Goal: Task Accomplishment & Management: Use online tool/utility

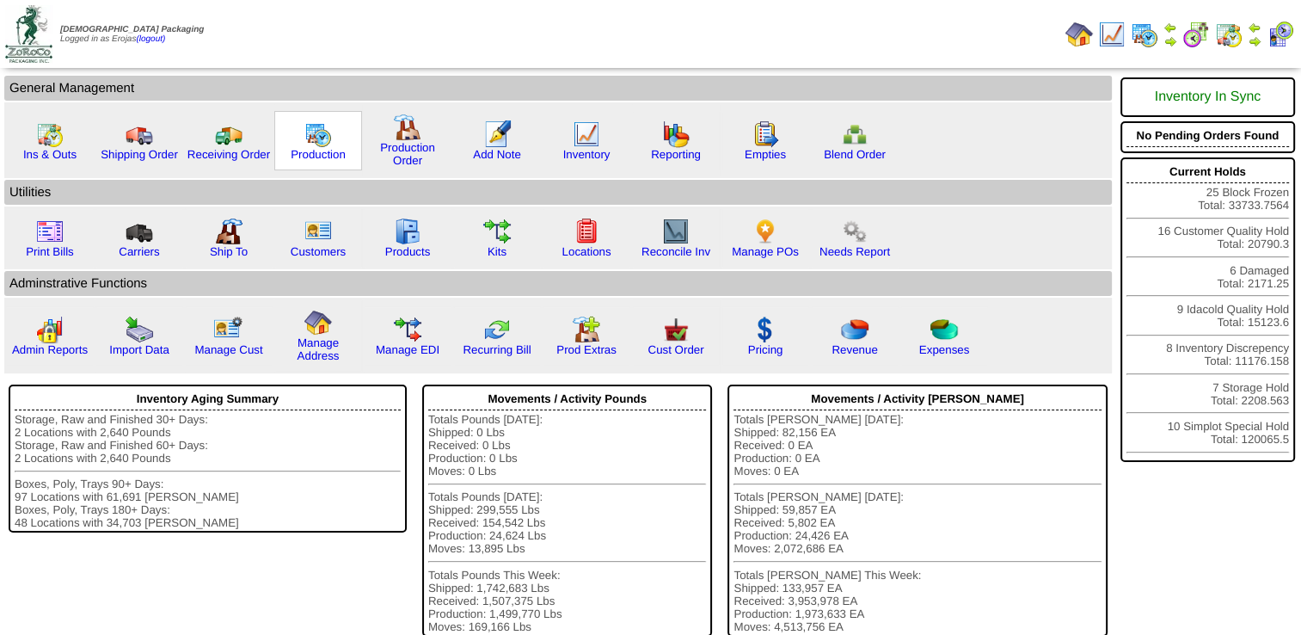
click at [319, 143] on img at bounding box center [318, 134] width 28 height 28
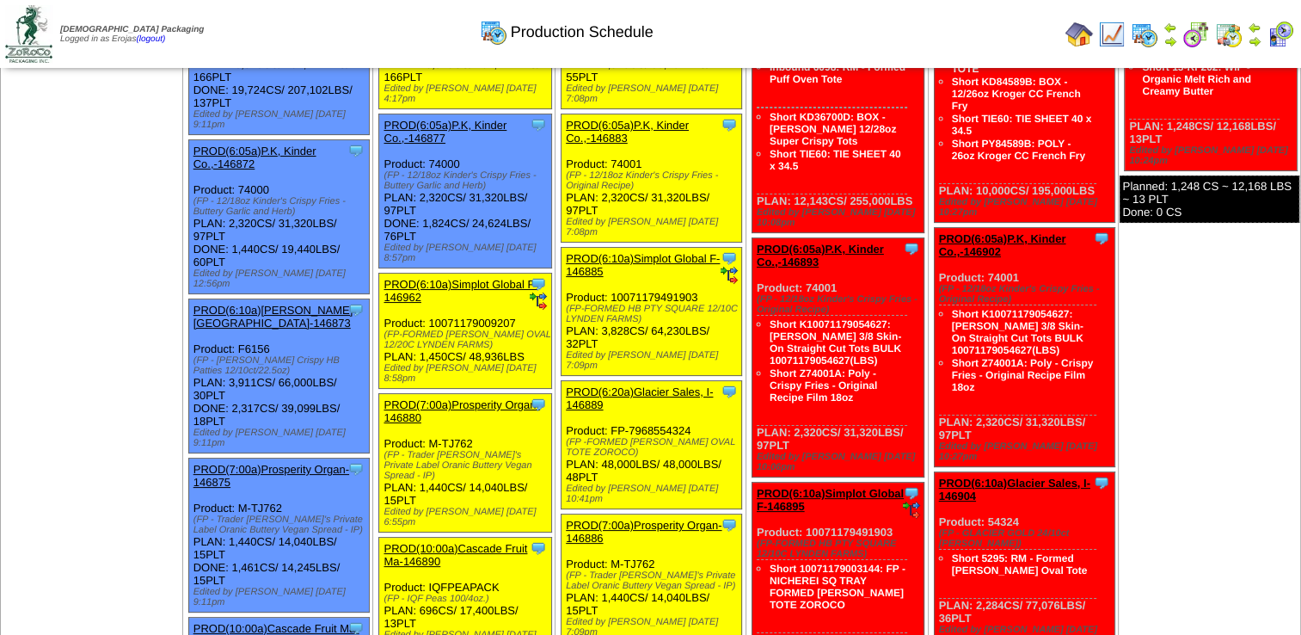
scroll to position [172, 0]
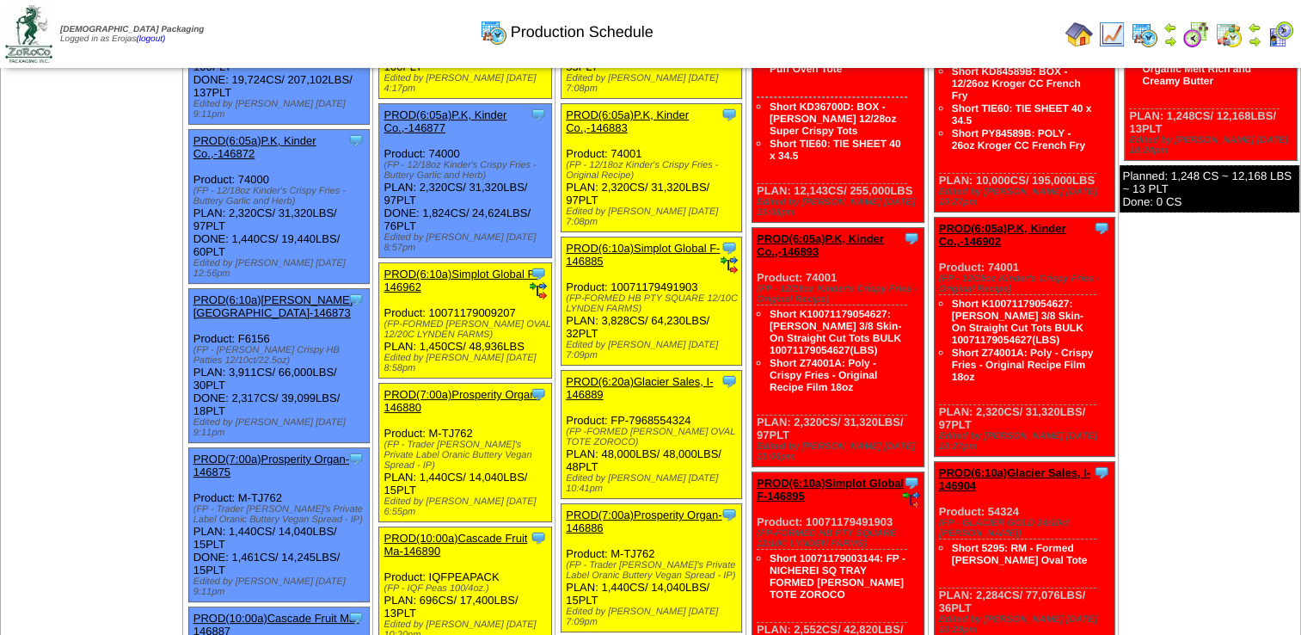
click at [250, 293] on link "PROD(6:10a)[PERSON_NAME][GEOGRAPHIC_DATA]-146873" at bounding box center [274, 306] width 160 height 26
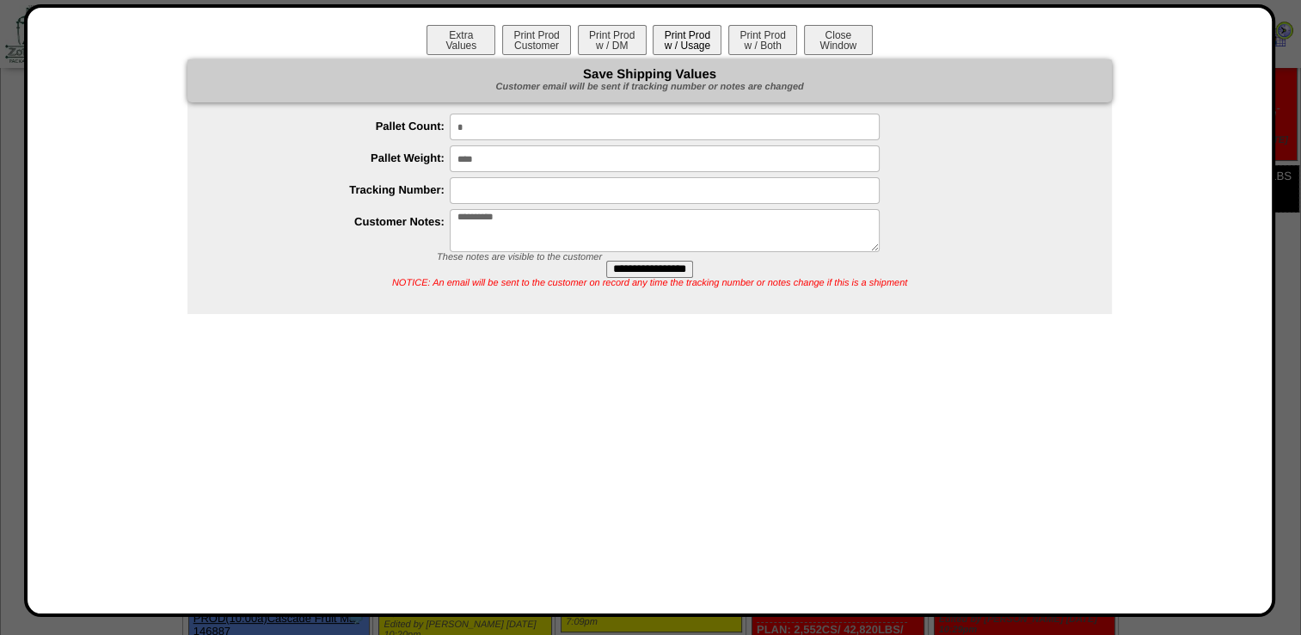
click at [678, 40] on button "Print Prod w / Usage" at bounding box center [687, 40] width 69 height 30
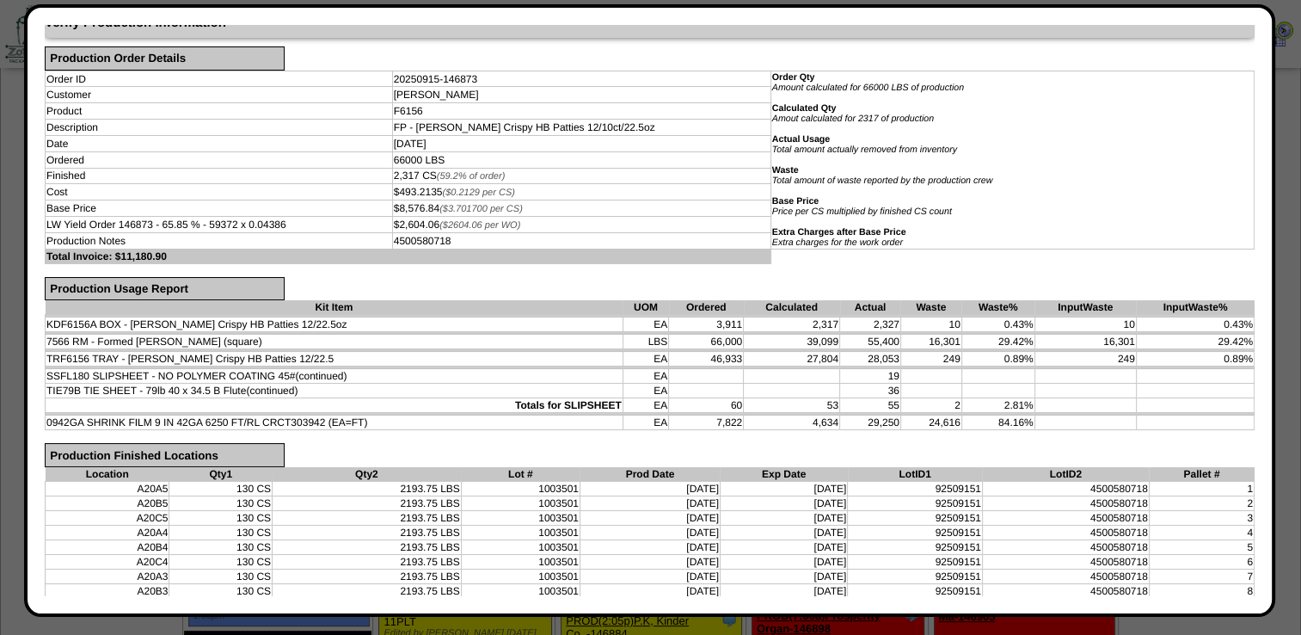
scroll to position [0, 0]
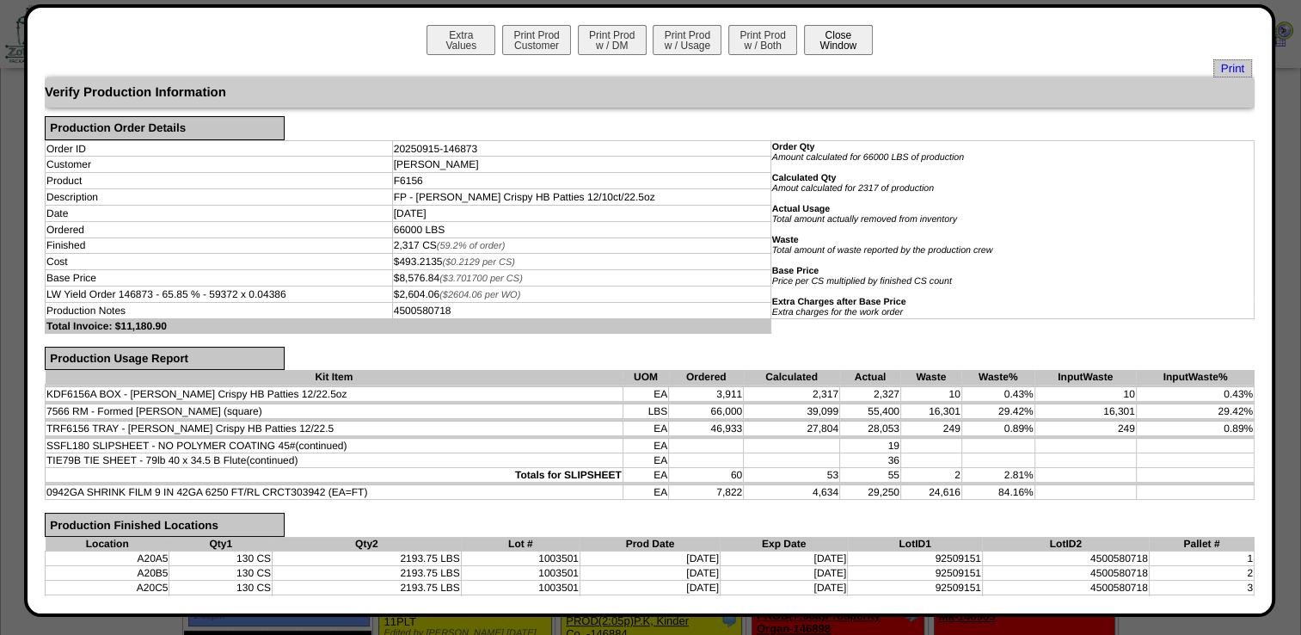
click at [822, 46] on button "Close Window" at bounding box center [838, 40] width 69 height 30
